Goal: Navigation & Orientation: Find specific page/section

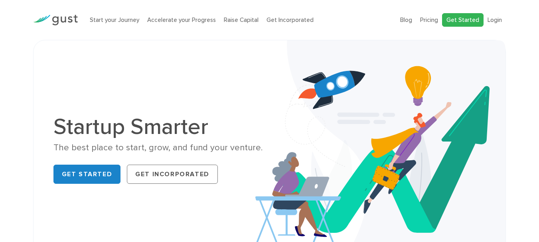
click at [466, 22] on link "Get Started" at bounding box center [463, 20] width 42 height 14
click at [492, 19] on link "Login" at bounding box center [495, 19] width 14 height 7
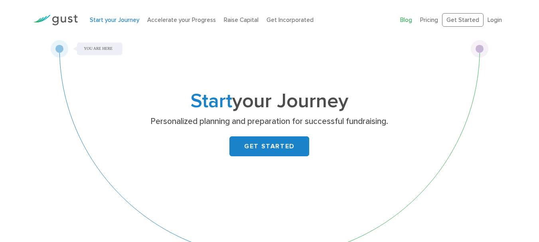
click at [408, 23] on link "Blog" at bounding box center [406, 19] width 12 height 7
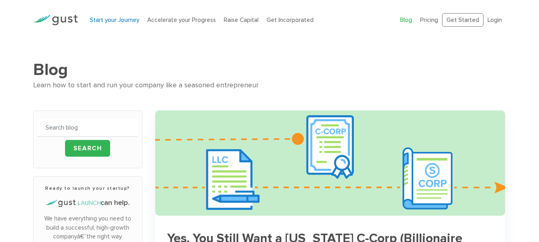
click at [129, 22] on link "Start your Journey" at bounding box center [114, 19] width 49 height 7
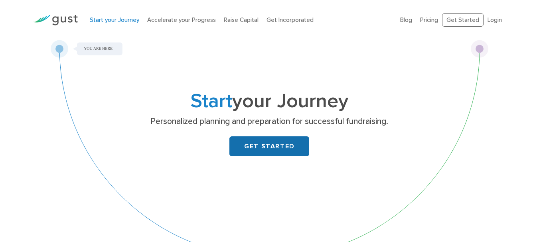
click at [287, 143] on link "GET STARTED" at bounding box center [270, 147] width 80 height 20
